Goal: Navigation & Orientation: Find specific page/section

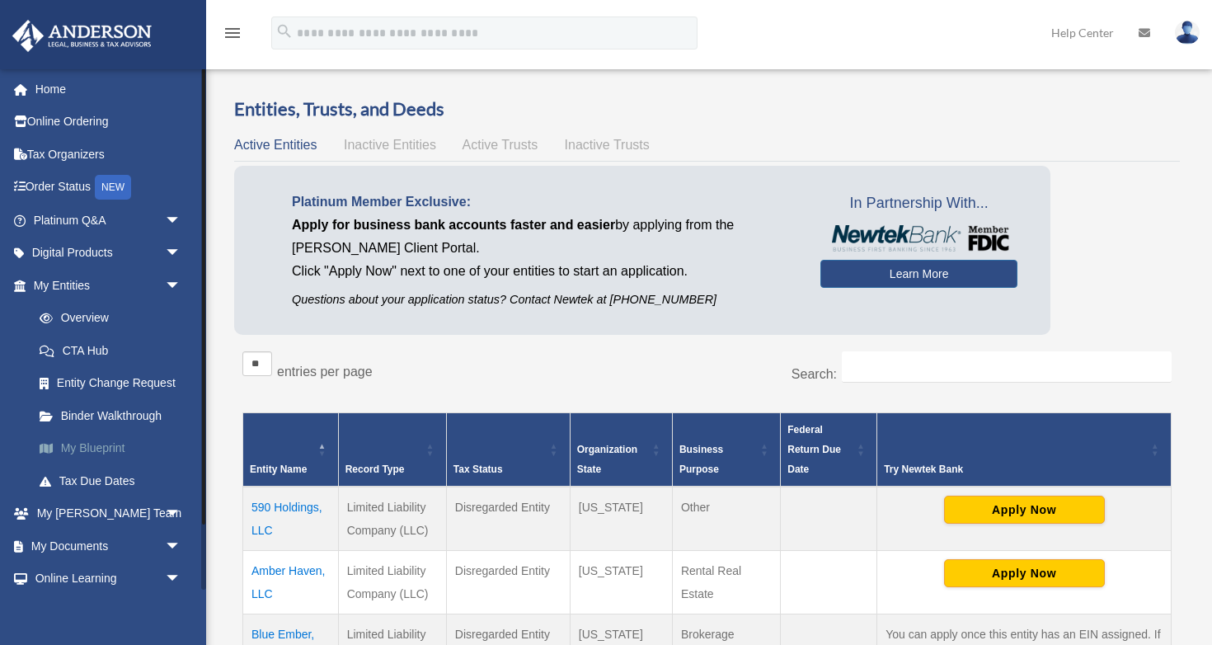
click at [104, 453] on link "My Blueprint" at bounding box center [114, 448] width 183 height 33
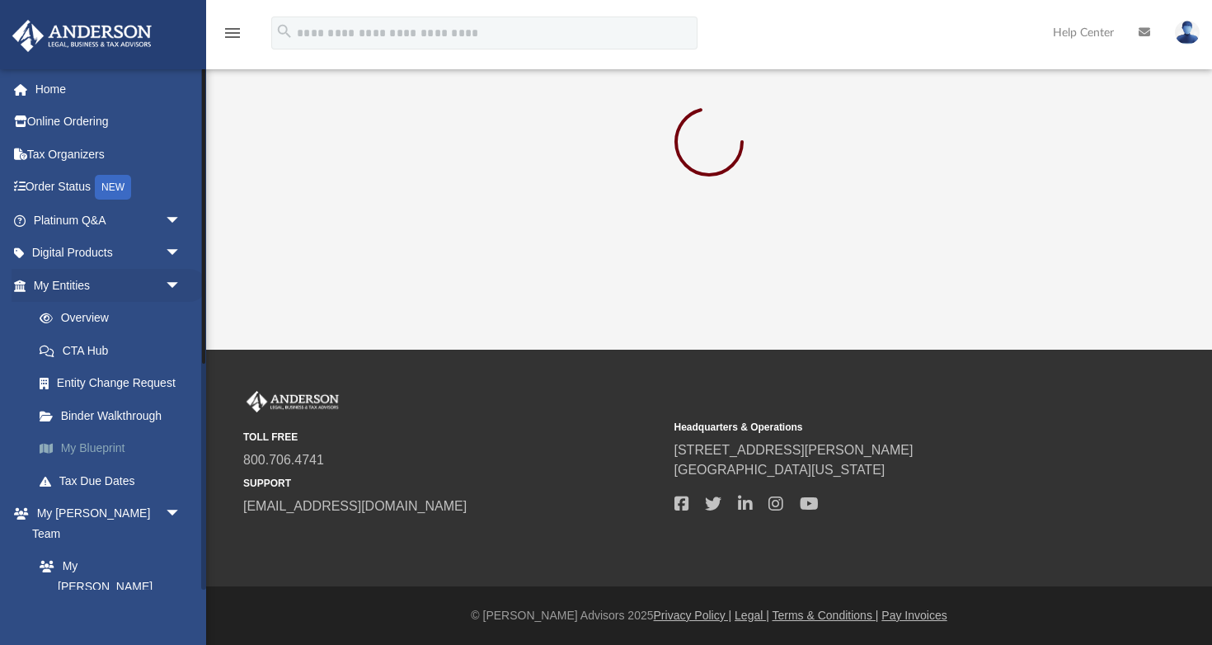
click at [110, 450] on link "My Blueprint" at bounding box center [114, 448] width 183 height 33
click at [108, 315] on link "Overview" at bounding box center [114, 318] width 183 height 33
